Goal: Task Accomplishment & Management: Manage account settings

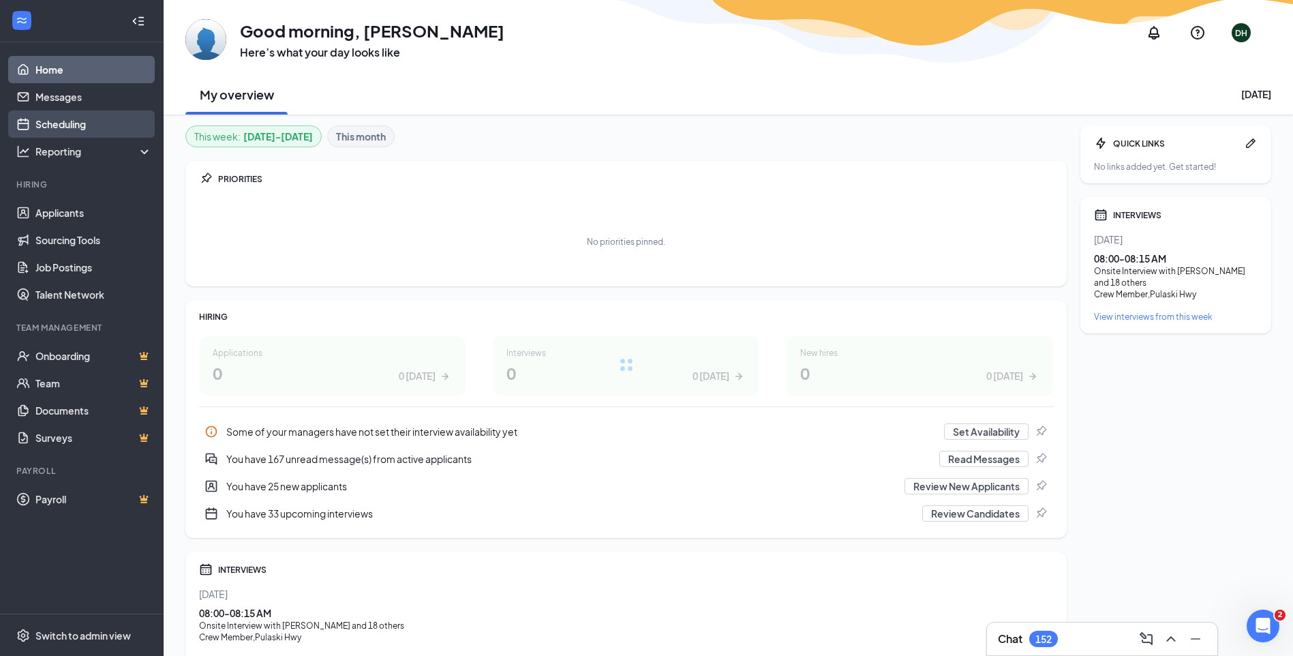
click at [59, 130] on link "Scheduling" at bounding box center [93, 123] width 117 height 27
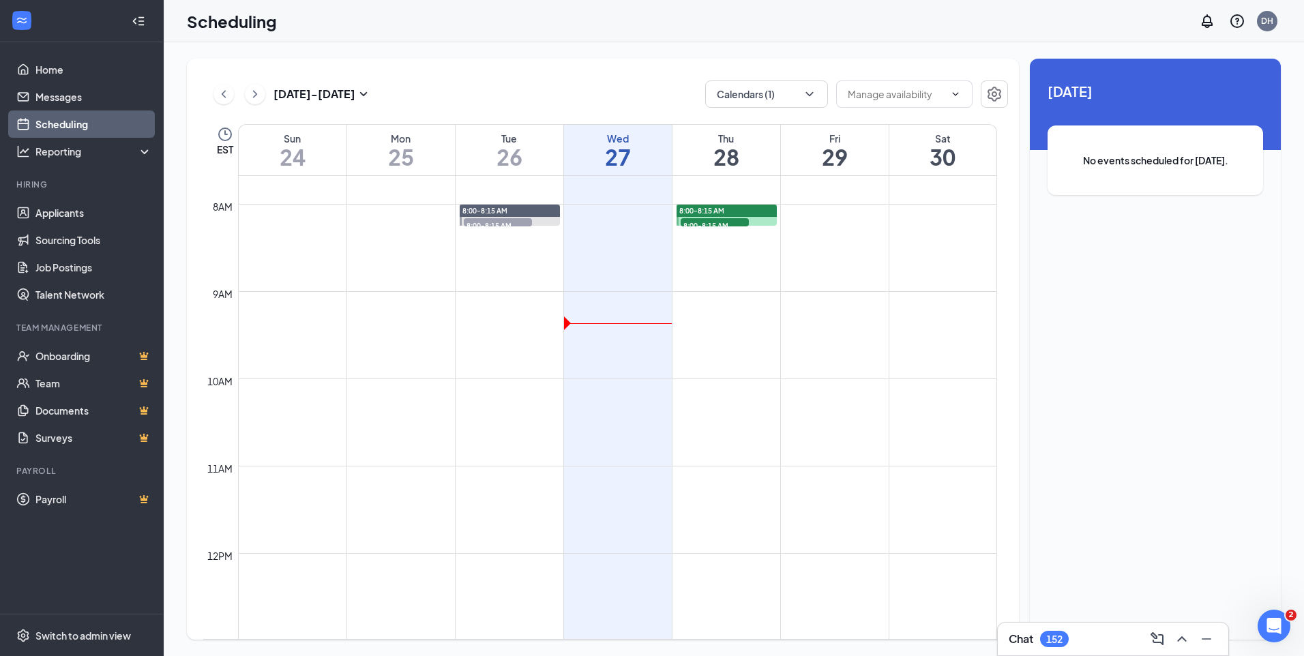
scroll to position [397, 0]
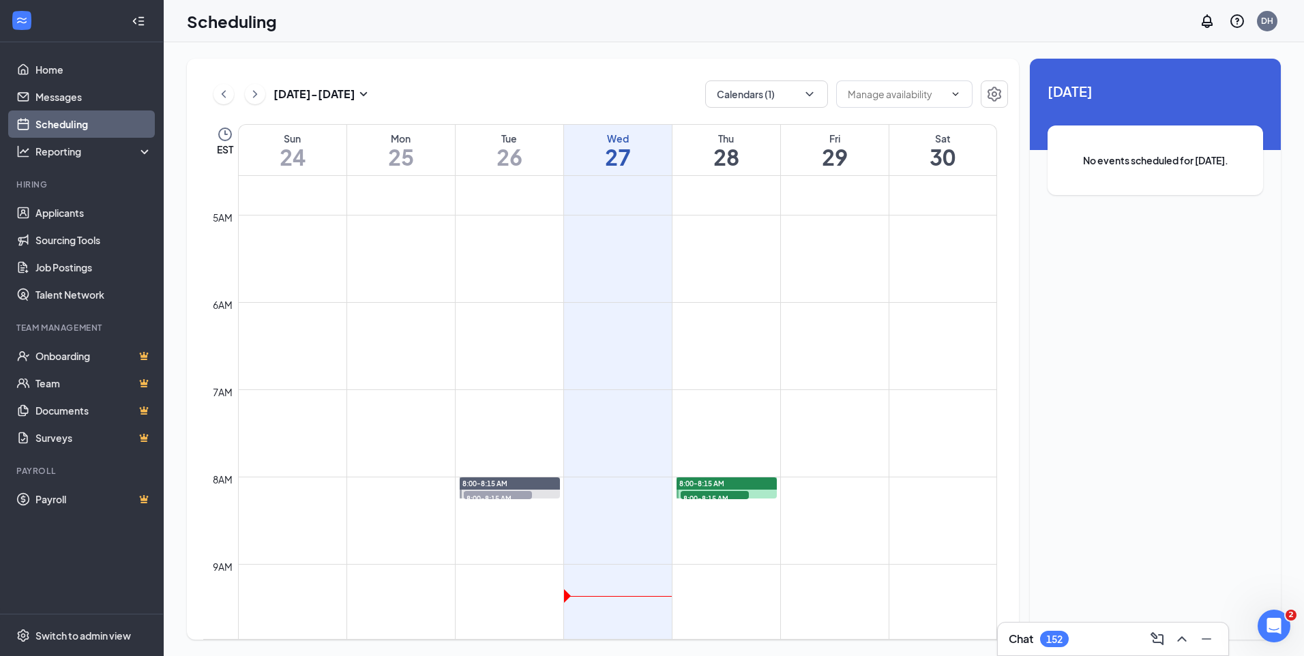
drag, startPoint x: 516, startPoint y: 485, endPoint x: 488, endPoint y: 482, distance: 28.2
drag, startPoint x: 488, startPoint y: 482, endPoint x: 446, endPoint y: 421, distance: 74.5
click at [445, 396] on td at bounding box center [617, 400] width 759 height 22
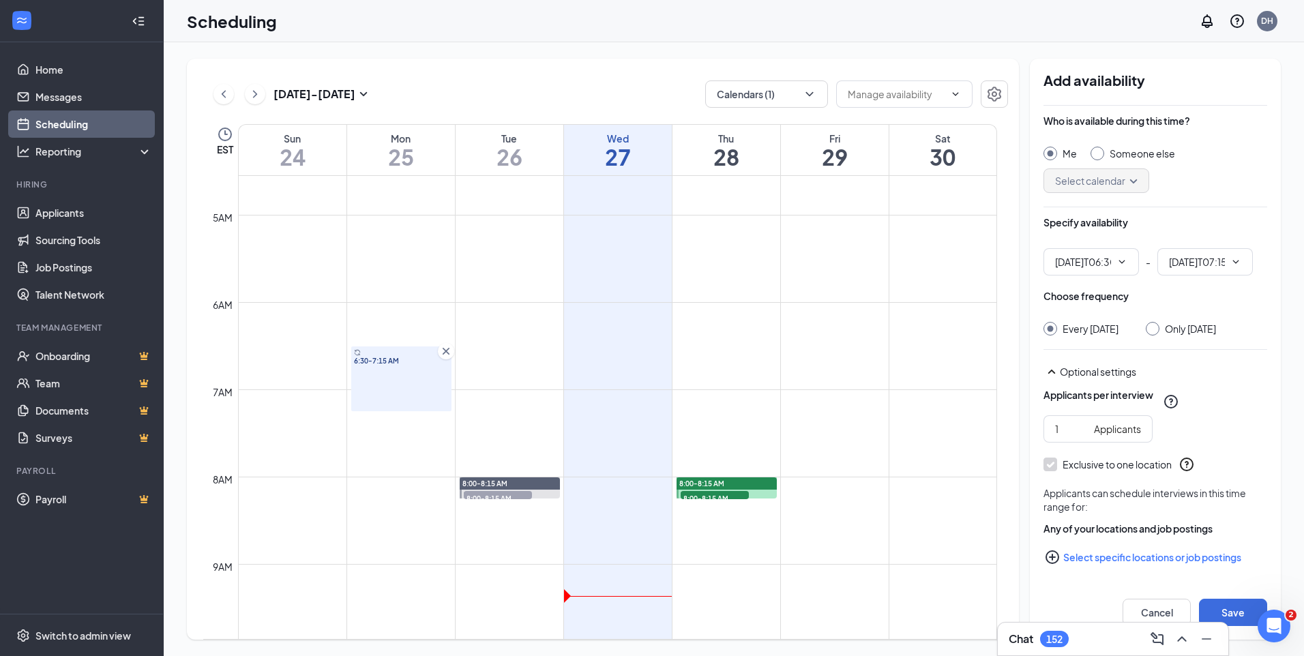
type input "06:30 AM"
type input "07:15 AM"
click at [500, 492] on link "8:00-8:15 AM 8:00-8:15 AM 11" at bounding box center [509, 488] width 104 height 22
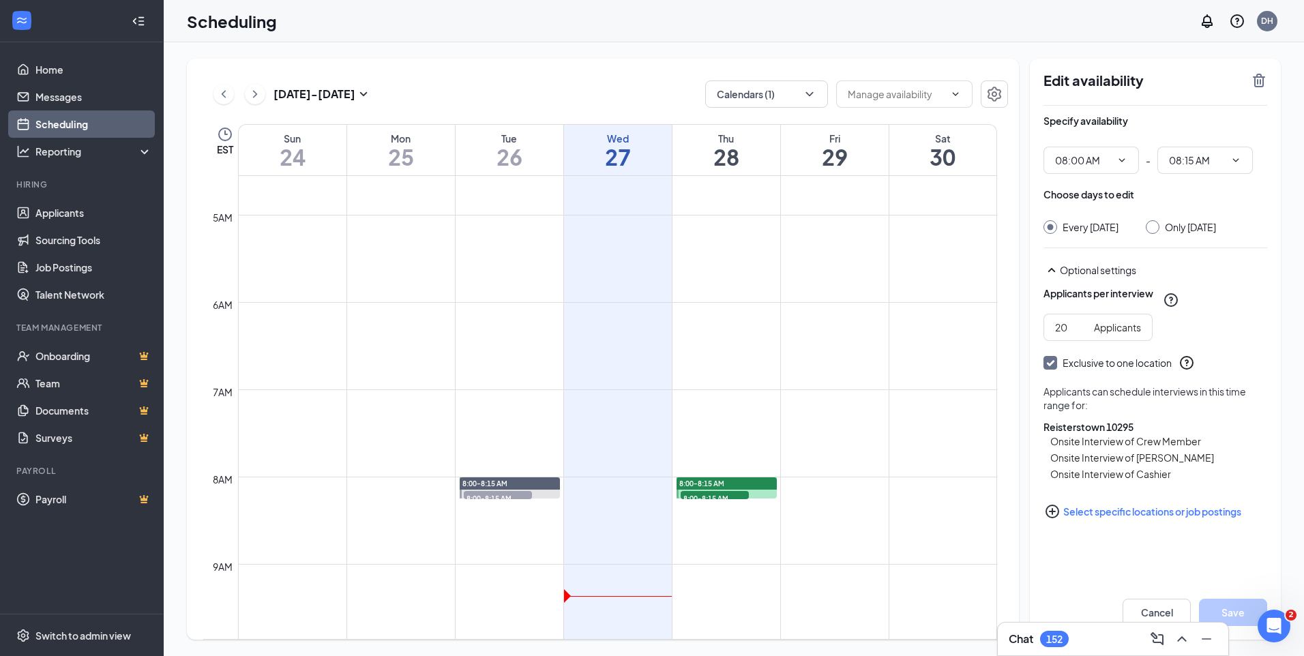
click at [521, 498] on span "8:00-8:15 AM" at bounding box center [498, 498] width 68 height 14
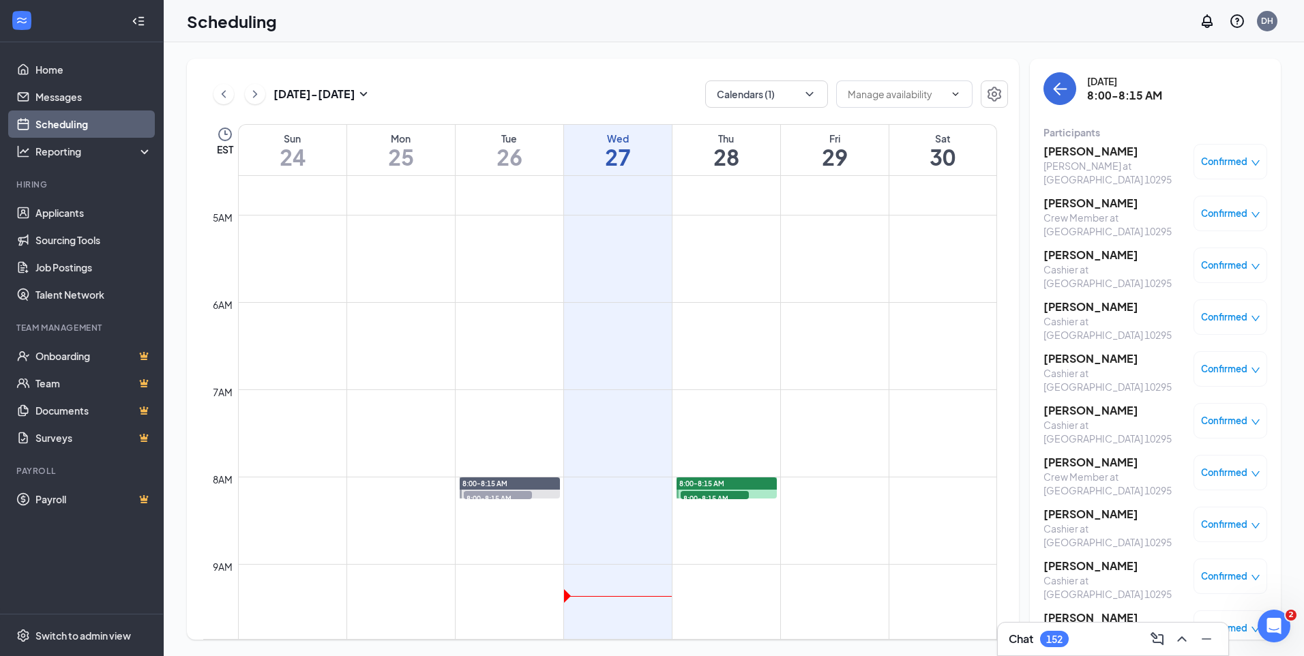
drag, startPoint x: 481, startPoint y: 489, endPoint x: 510, endPoint y: 474, distance: 32.3
click at [474, 482] on link "8:00-8:15 AM 8:00-8:15 AM 11" at bounding box center [509, 488] width 104 height 22
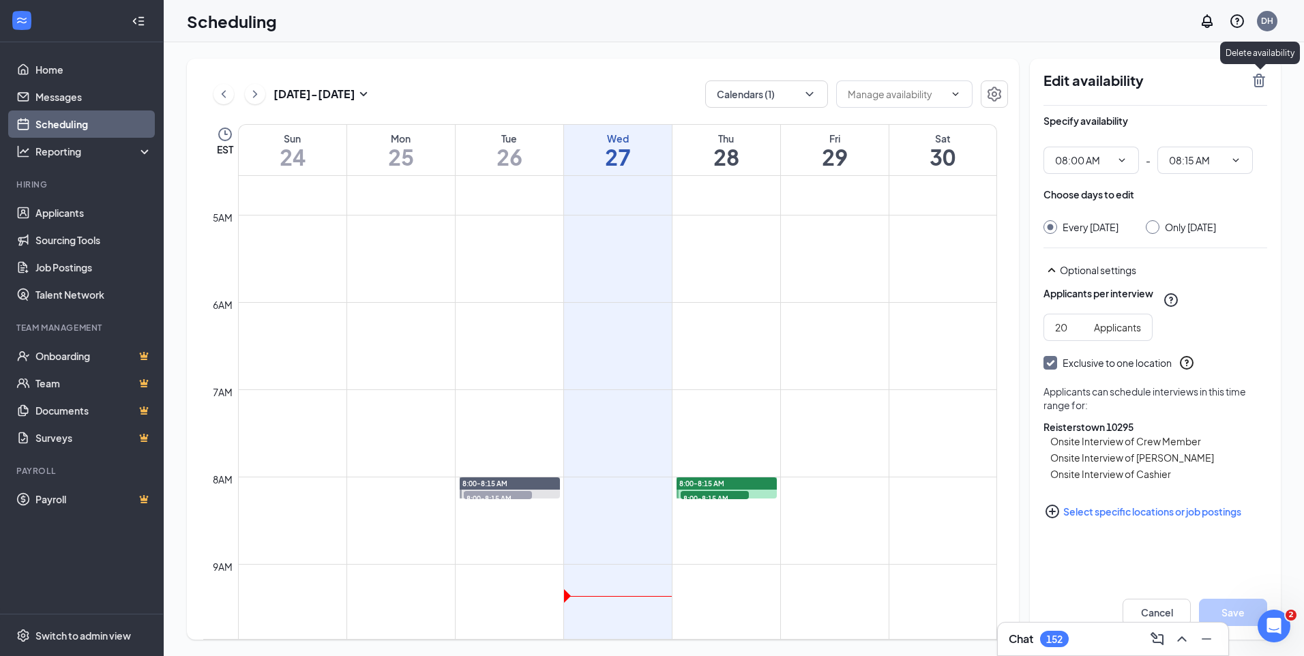
click at [1257, 85] on icon "TrashOutline" at bounding box center [1258, 80] width 16 height 16
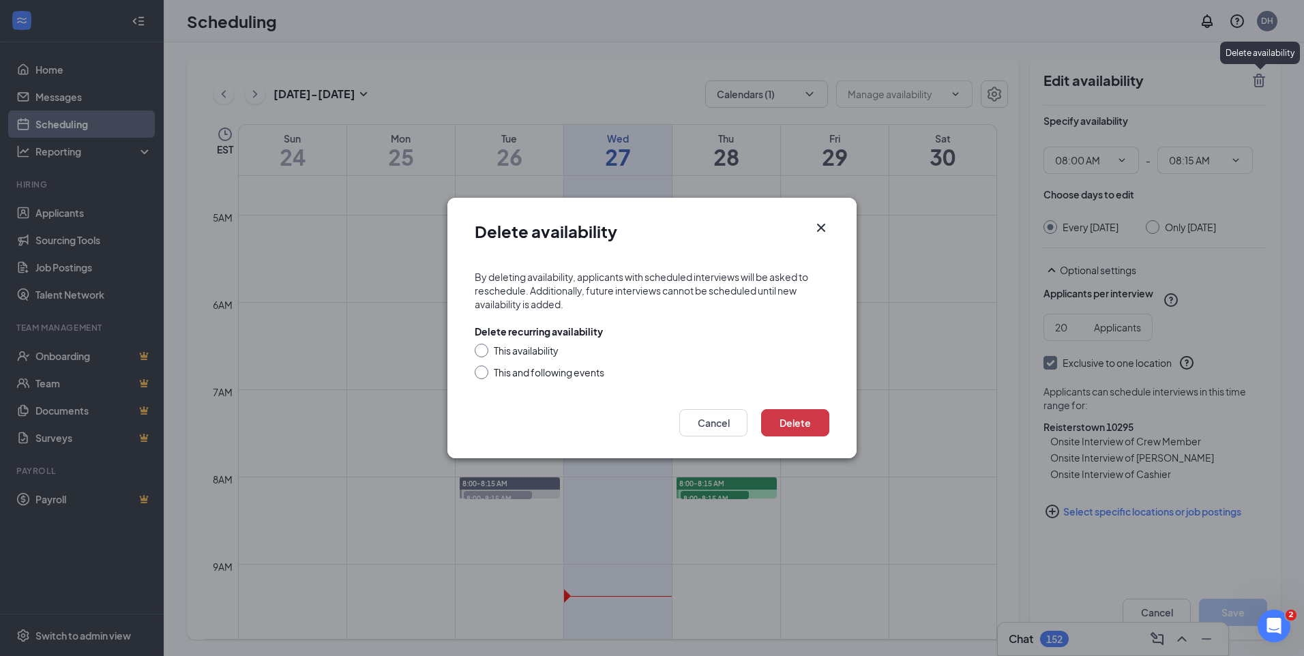
click at [539, 356] on div "This availability" at bounding box center [526, 351] width 65 height 14
click at [484, 353] on input "This availability" at bounding box center [480, 349] width 10 height 10
radio input "true"
click at [799, 431] on button "Delete" at bounding box center [795, 422] width 68 height 27
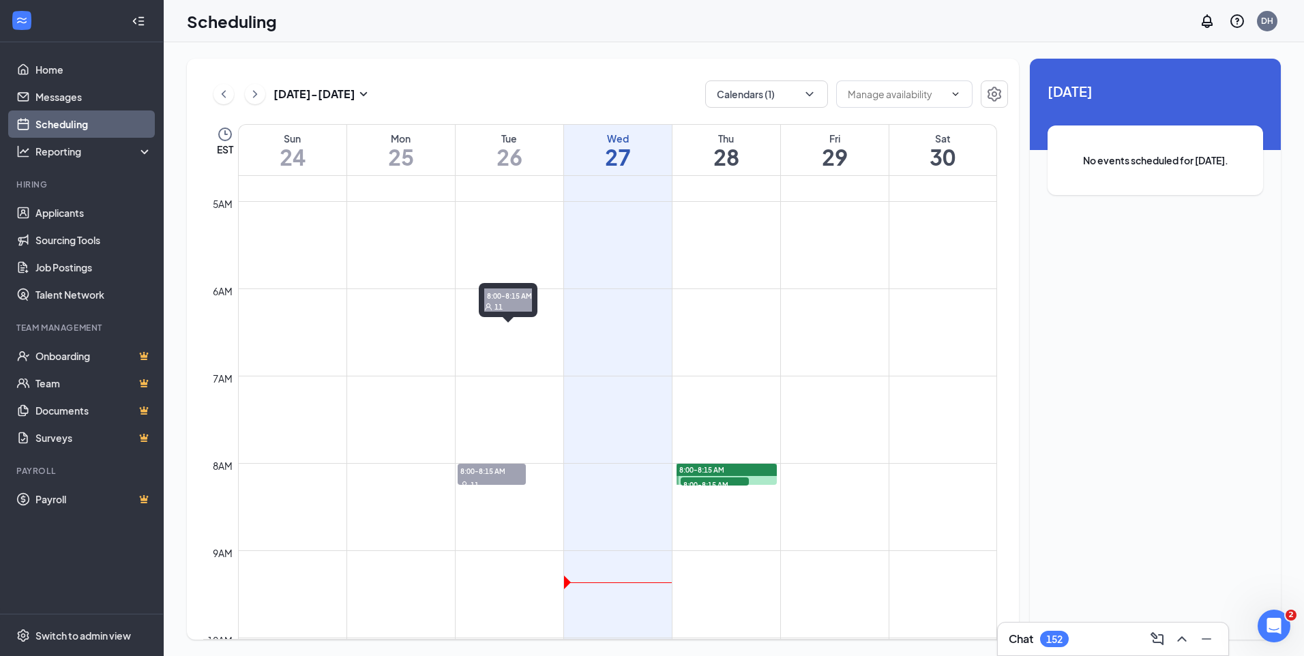
scroll to position [670, 0]
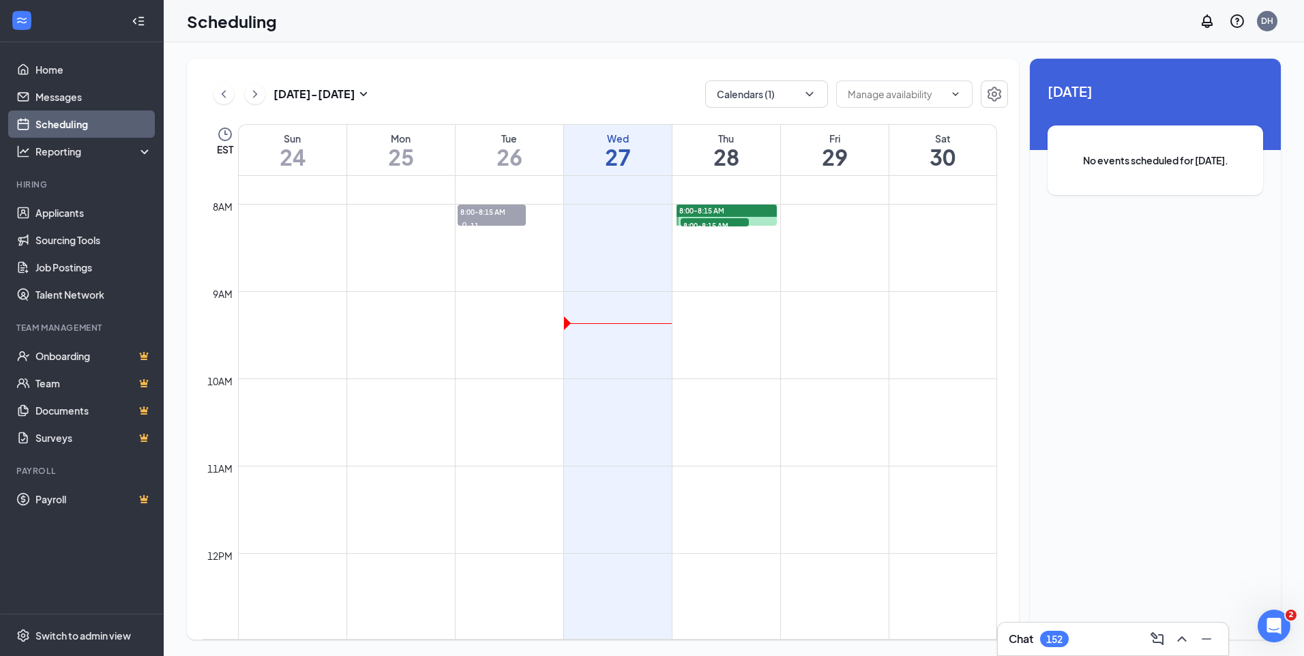
click at [471, 214] on link "8:00-8:15 AM 11" at bounding box center [509, 215] width 104 height 22
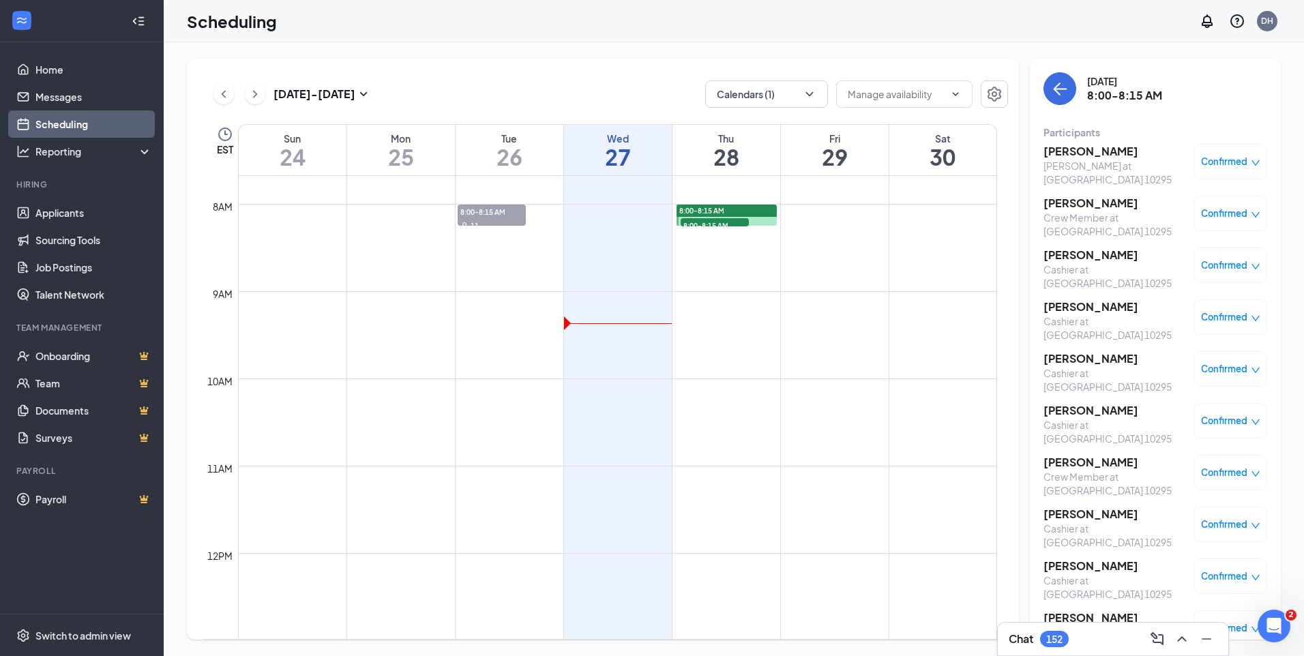
click at [735, 222] on span "8:00-8:15 AM" at bounding box center [714, 225] width 68 height 14
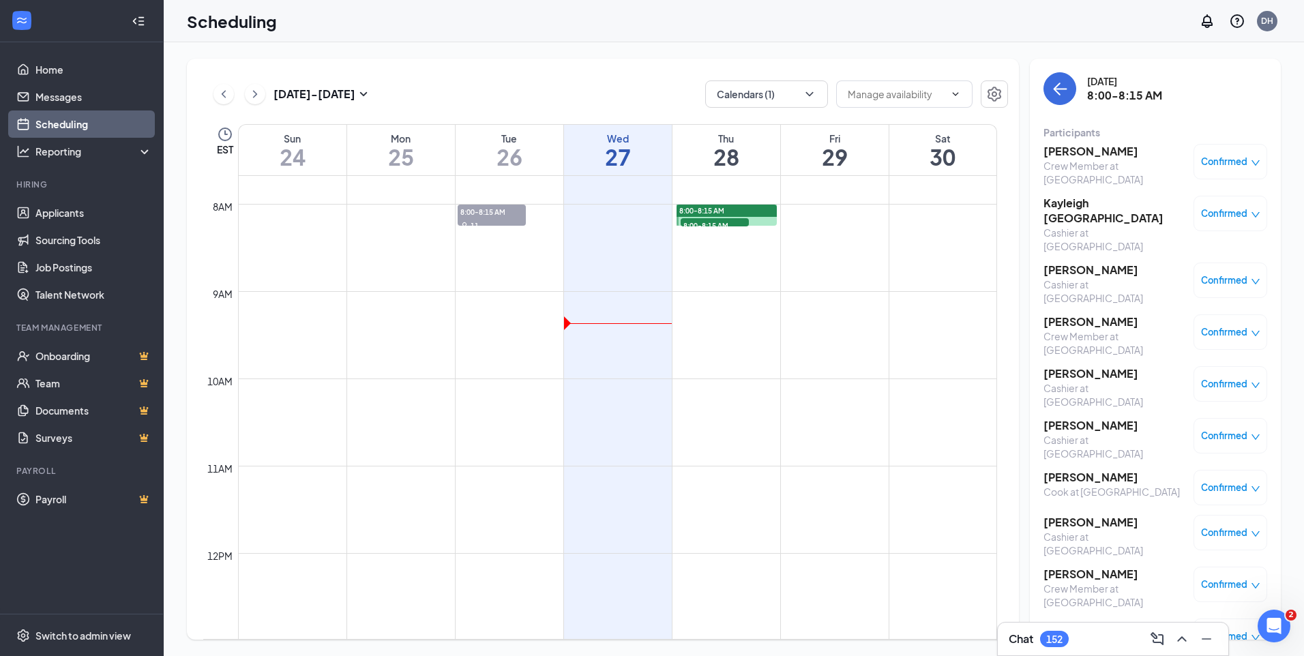
drag, startPoint x: 758, startPoint y: 215, endPoint x: 750, endPoint y: 213, distance: 8.6
click at [750, 213] on link "8:00-8:15 AM 8:00-8:15 AM 19" at bounding box center [726, 215] width 104 height 22
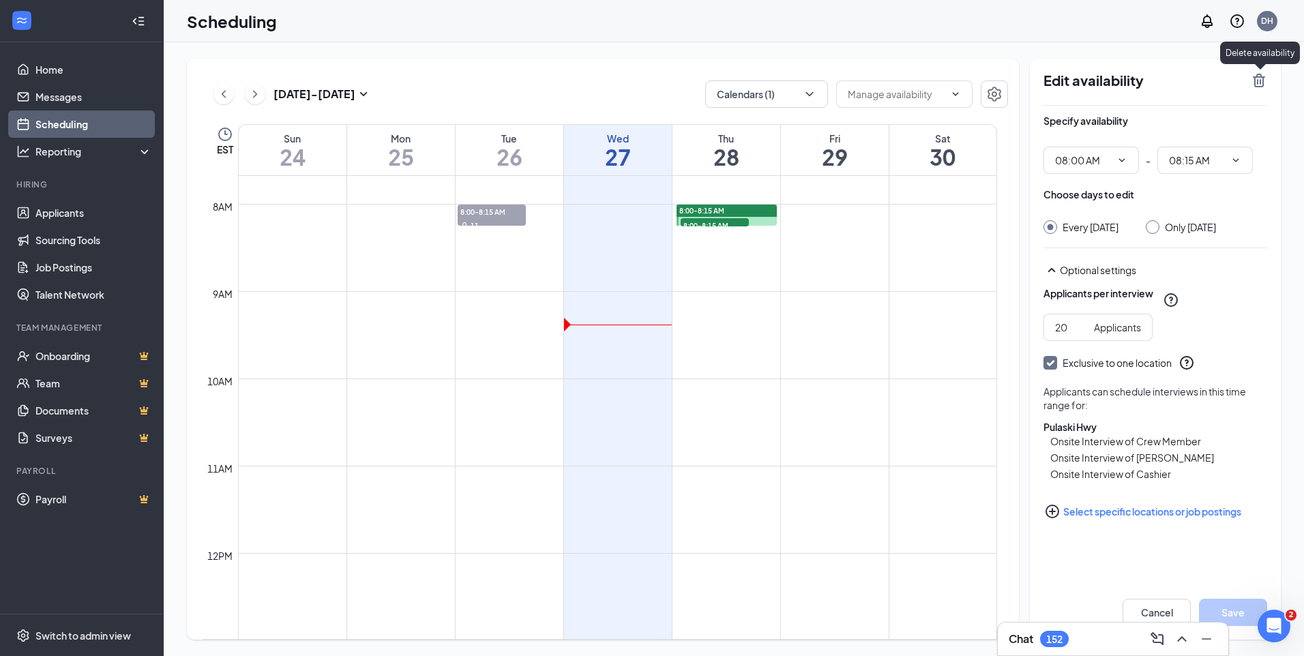
click at [1258, 75] on icon "TrashOutline" at bounding box center [1258, 81] width 12 height 14
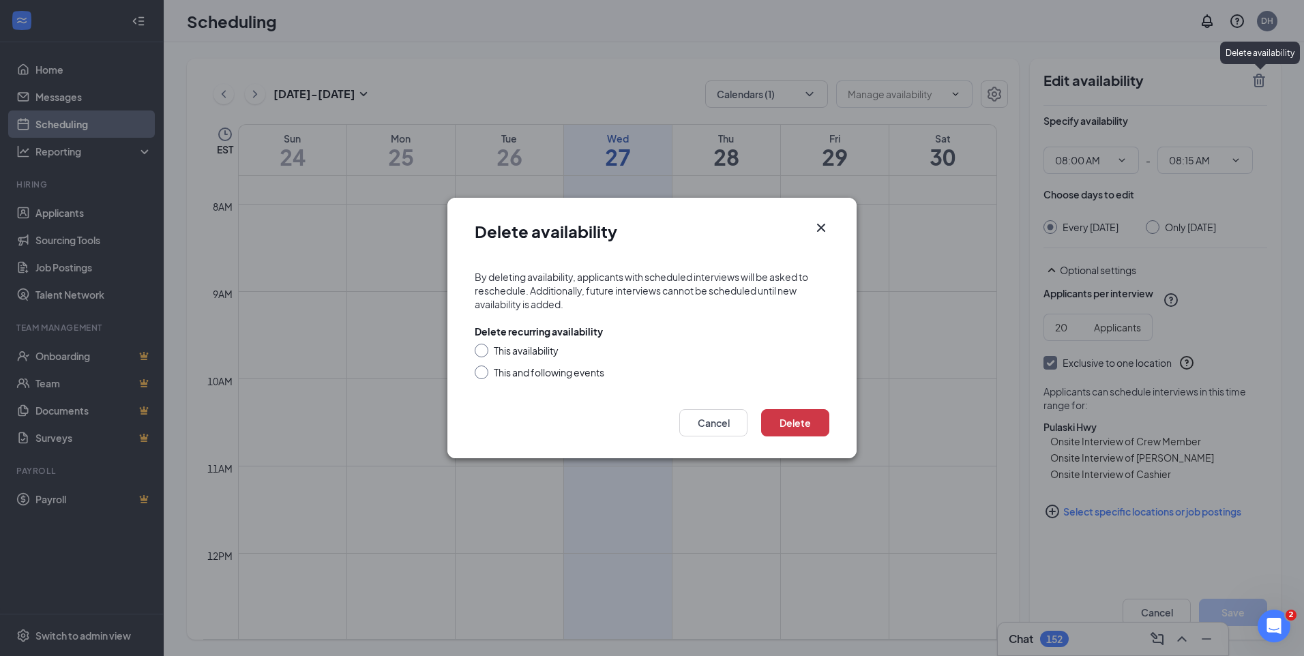
click at [526, 344] on div "This availability" at bounding box center [526, 351] width 65 height 14
click at [484, 344] on input "This availability" at bounding box center [480, 349] width 10 height 10
radio input "true"
click at [481, 377] on div at bounding box center [482, 372] width 14 height 14
click at [485, 352] on div at bounding box center [482, 351] width 14 height 14
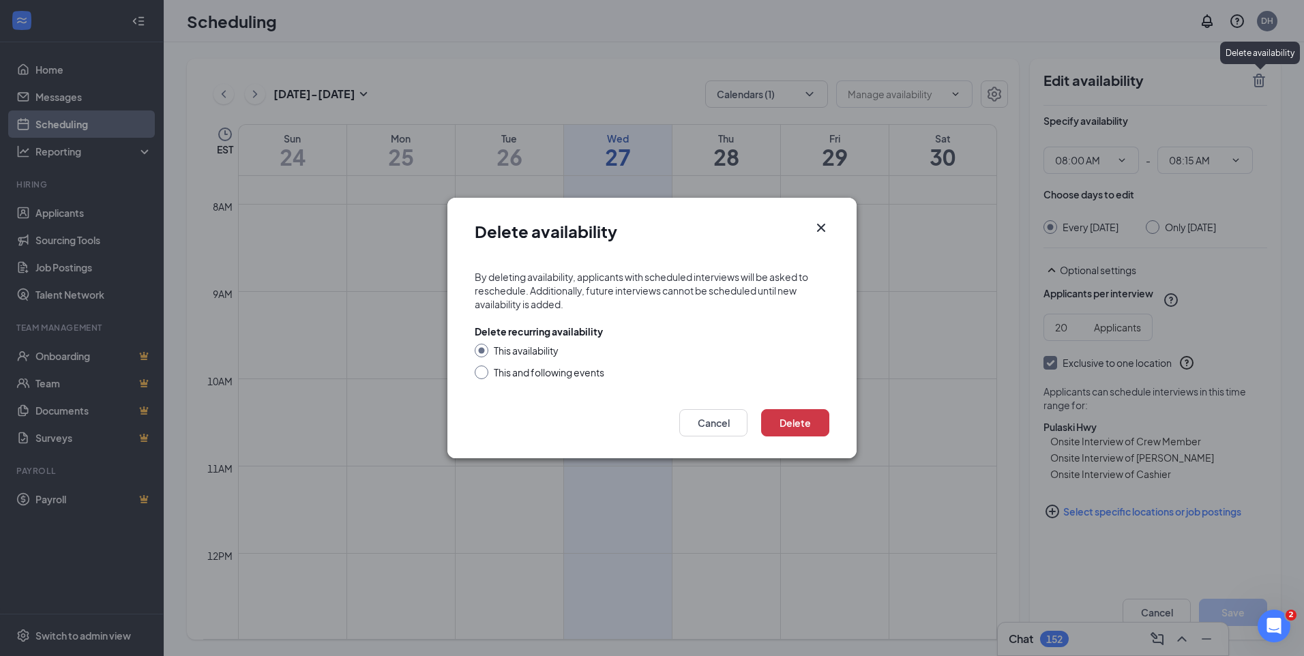
click at [482, 373] on input "This and following events" at bounding box center [480, 370] width 10 height 10
radio input "true"
radio input "false"
click at [791, 427] on button "Delete" at bounding box center [795, 422] width 68 height 27
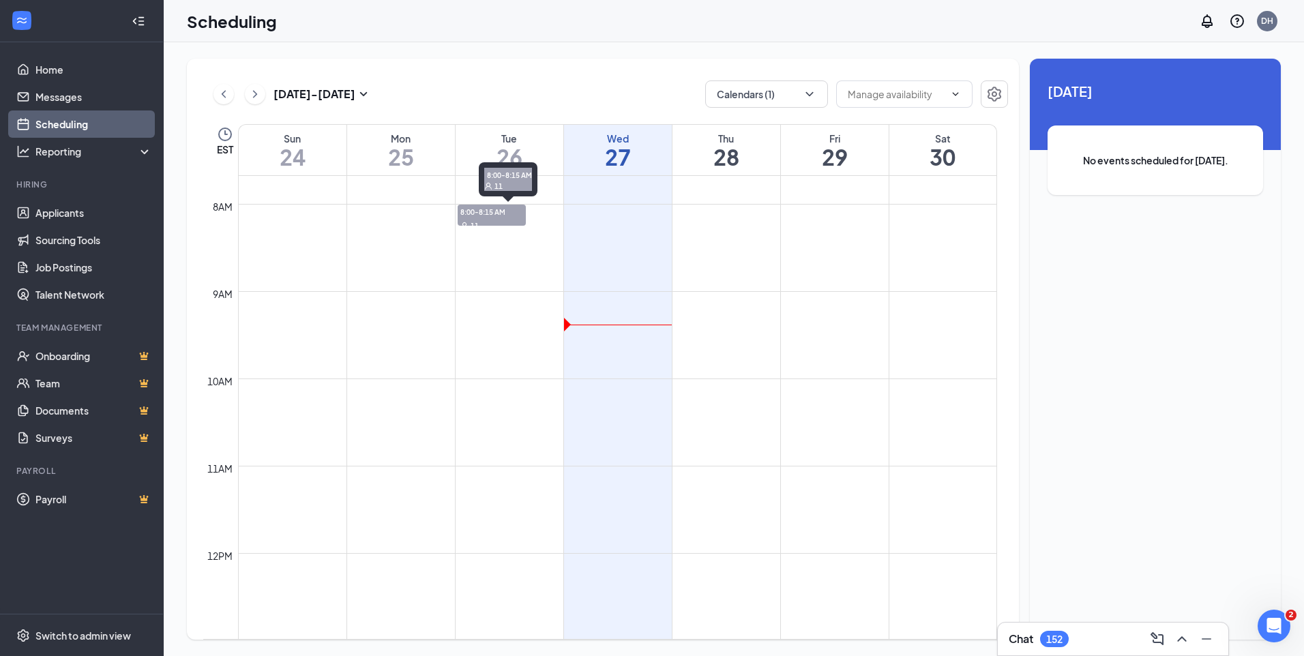
click at [488, 224] on div "11" at bounding box center [491, 225] width 68 height 14
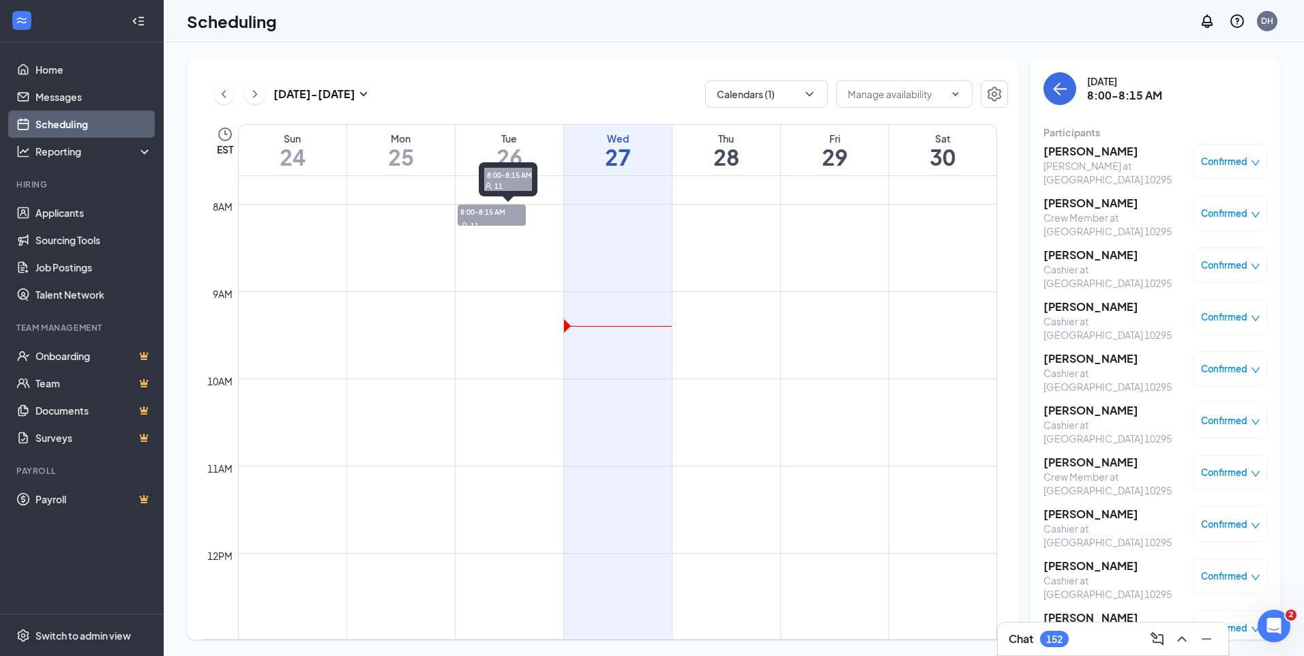
click at [488, 222] on div "11" at bounding box center [491, 225] width 68 height 14
click at [488, 221] on div "11" at bounding box center [491, 225] width 68 height 14
click at [487, 219] on div "11" at bounding box center [491, 225] width 68 height 14
click at [523, 232] on td at bounding box center [617, 237] width 759 height 22
click at [524, 215] on span "8:00-8:15 AM" at bounding box center [491, 212] width 68 height 14
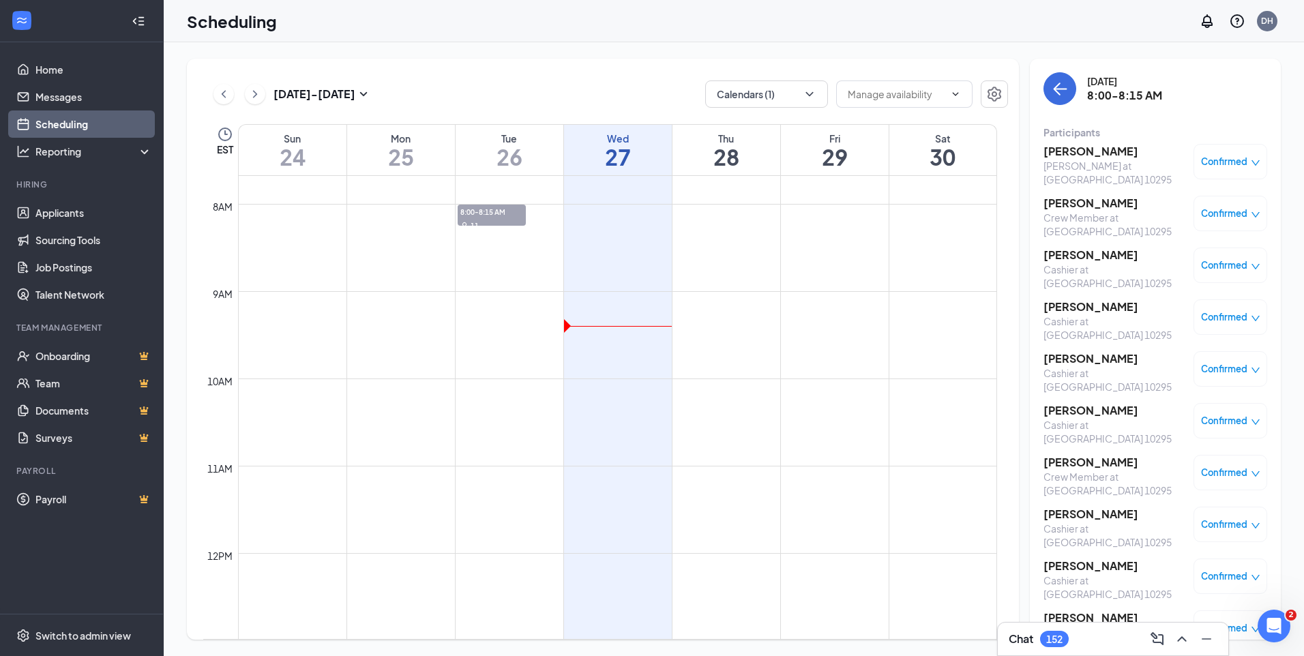
drag, startPoint x: 522, startPoint y: 215, endPoint x: 486, endPoint y: 250, distance: 50.1
click at [486, 250] on td at bounding box center [617, 258] width 759 height 22
